Goal: Task Accomplishment & Management: Use online tool/utility

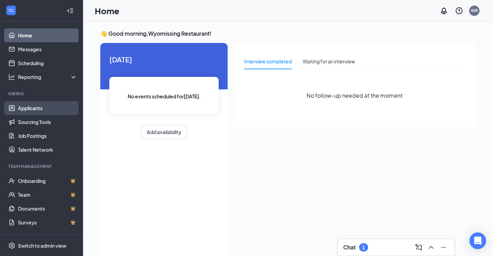
click at [41, 107] on link "Applicants" at bounding box center [47, 108] width 59 height 14
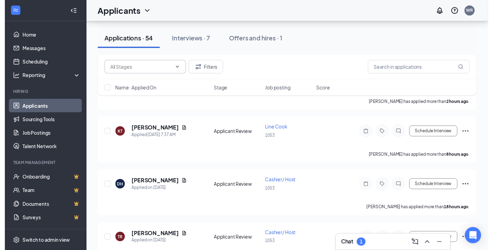
scroll to position [69, 0]
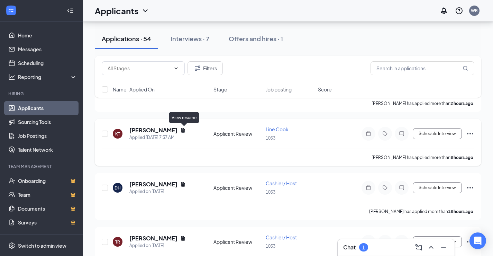
click at [185, 131] on icon "Document" at bounding box center [183, 130] width 4 height 4
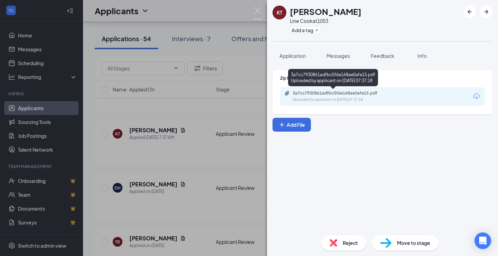
click at [340, 96] on div "3a7cc7930861adfbc5f6e168ae0afe15.pdf Uploaded by applicant on [DATE] 07:37:18" at bounding box center [340, 96] width 112 height 12
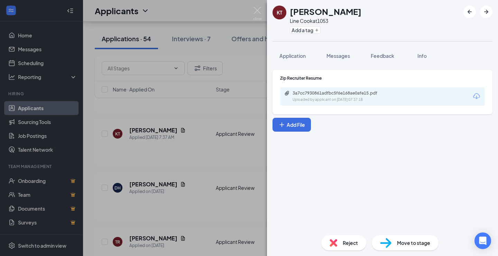
click at [216, 151] on div "KT [PERSON_NAME] Line Cook at 1053 Add a tag Application Messages Feedback Info…" at bounding box center [249, 128] width 498 height 256
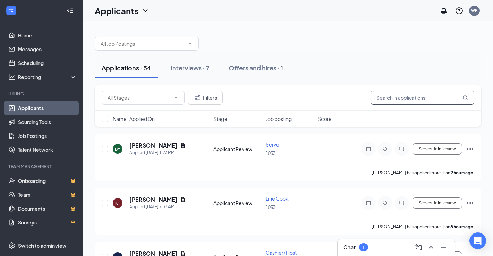
click at [401, 97] on input "text" at bounding box center [422, 98] width 104 height 14
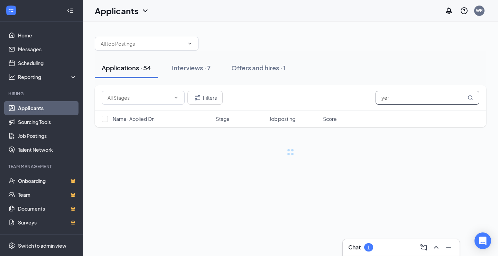
type input "[PERSON_NAME]"
